Goal: Information Seeking & Learning: Learn about a topic

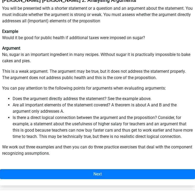
scroll to position [91, 0]
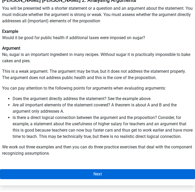
click at [90, 169] on link "Next" at bounding box center [97, 174] width 195 height 10
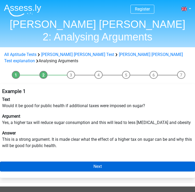
click at [93, 162] on link "Next" at bounding box center [97, 167] width 195 height 10
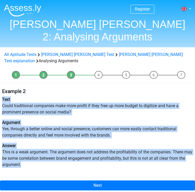
drag, startPoint x: 3, startPoint y: 81, endPoint x: 40, endPoint y: 143, distance: 72.5
click at [40, 143] on div "Example 2 Text Could traditional companies make more profit if they free up mor…" at bounding box center [97, 130] width 195 height 88
copy div "Text Could traditional companies make more profit if they free up more budget t…"
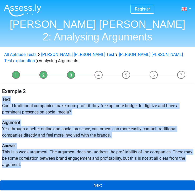
click at [99, 181] on link "Next" at bounding box center [97, 186] width 195 height 10
